Goal: Manage account settings

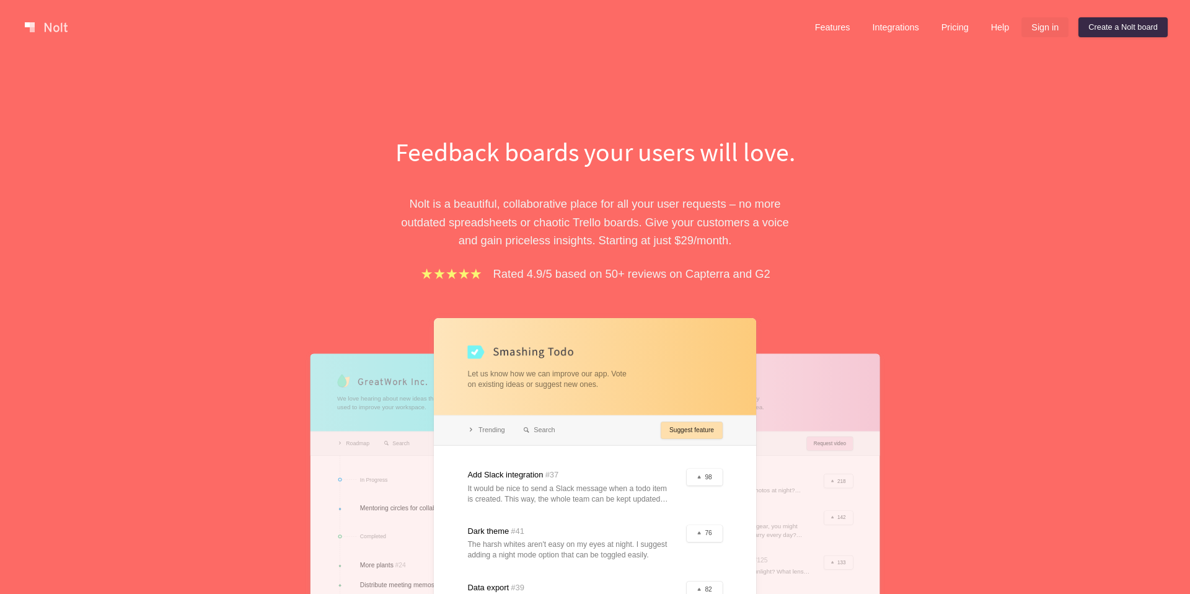
click at [1046, 20] on link "Sign in" at bounding box center [1044, 27] width 47 height 20
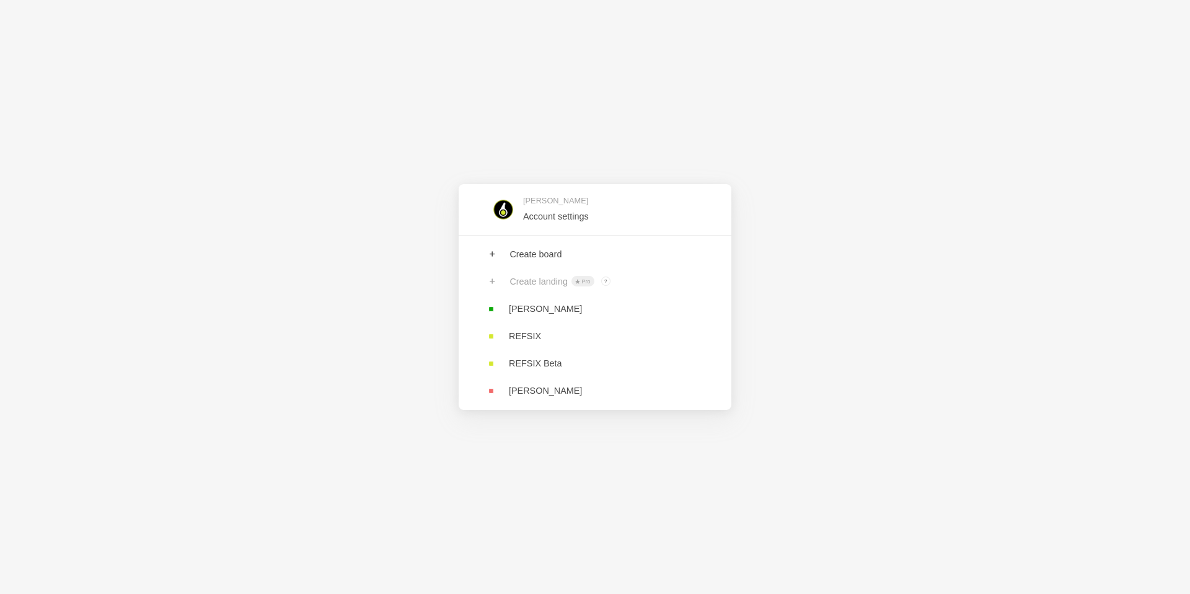
click at [1045, 22] on div "[PERSON_NAME] Account settings Create board Create landing Pro ? Board owners w…" at bounding box center [595, 297] width 1190 height 594
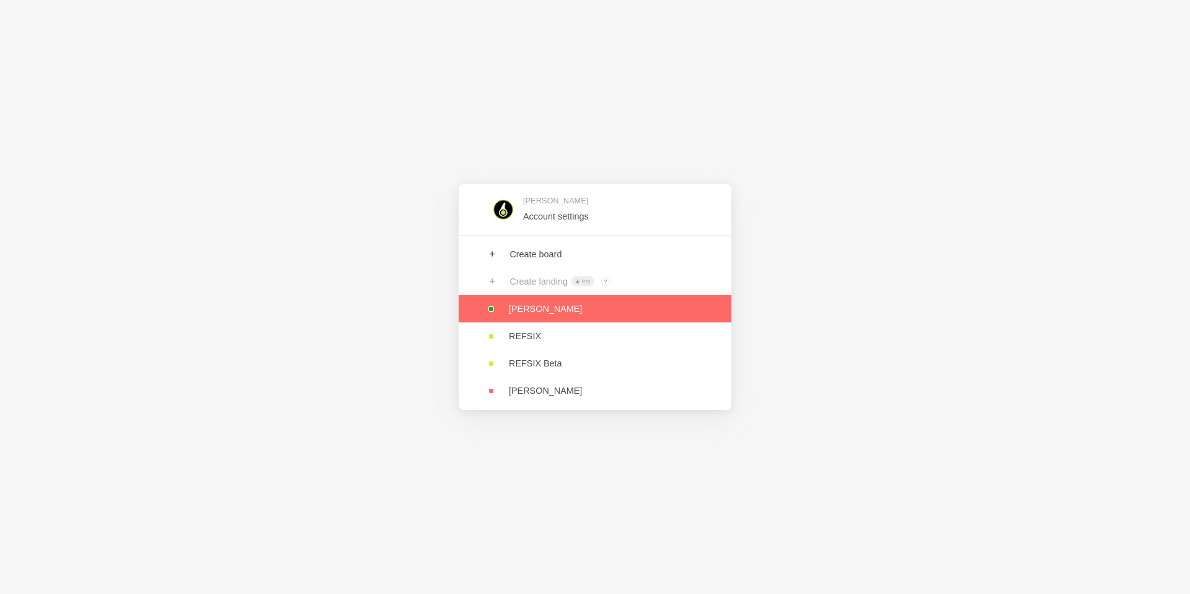
click at [567, 305] on link at bounding box center [594, 308] width 273 height 27
